Goal: Transaction & Acquisition: Purchase product/service

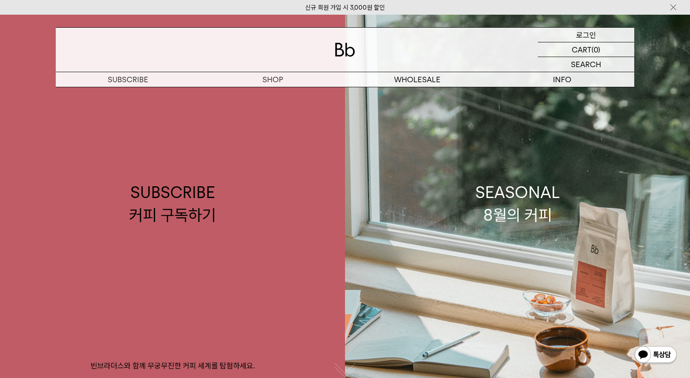
click at [595, 36] on p "로그인" at bounding box center [586, 35] width 20 height 14
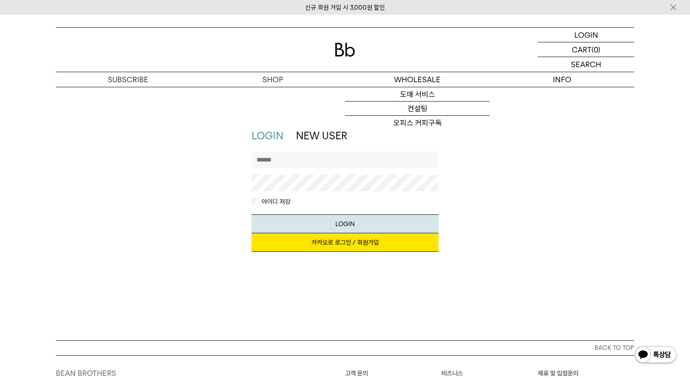
type input "*********"
click at [356, 236] on link "카카오로 로그인 / 회원가입" at bounding box center [344, 242] width 187 height 18
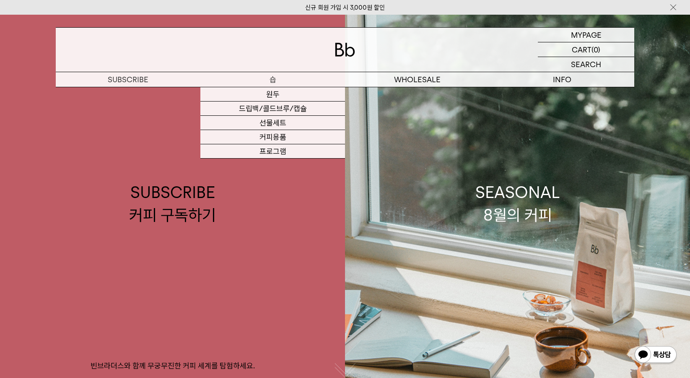
click at [265, 80] on p "숍" at bounding box center [272, 79] width 145 height 15
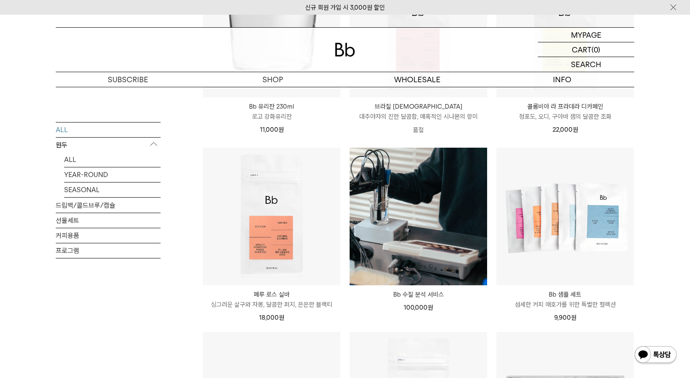
scroll to position [587, 0]
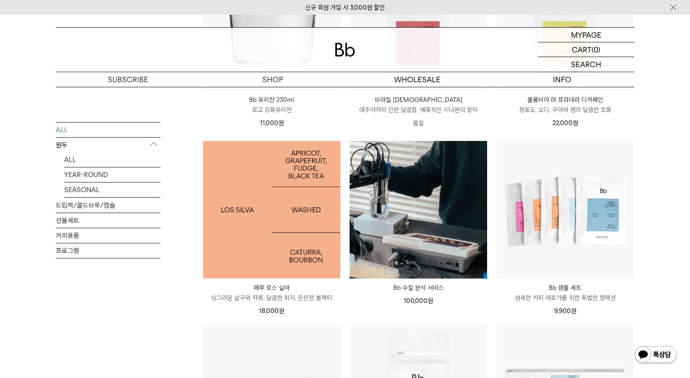
click at [262, 179] on img at bounding box center [271, 209] width 137 height 137
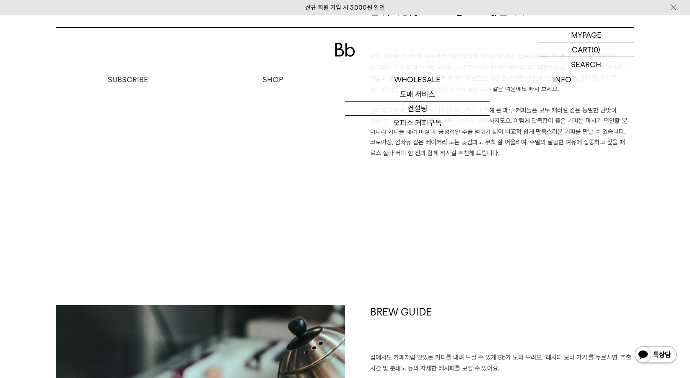
scroll to position [880, 0]
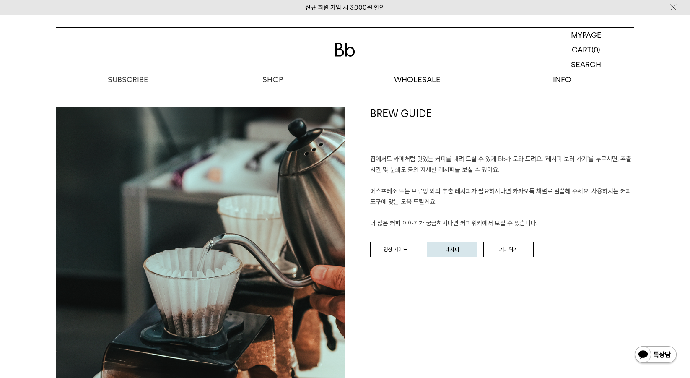
click at [447, 255] on link "레시피" at bounding box center [452, 249] width 50 height 16
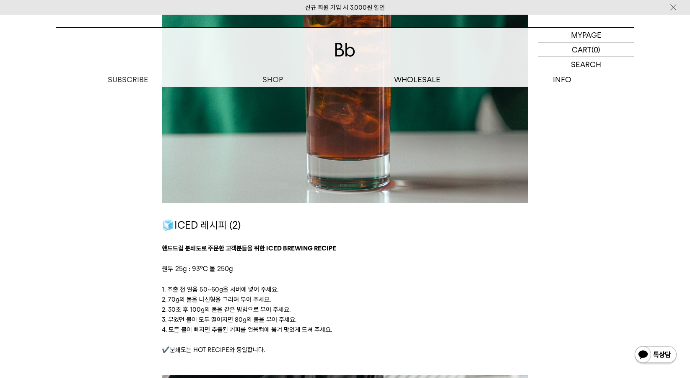
scroll to position [1635, 0]
